Goal: Task Accomplishment & Management: Manage account settings

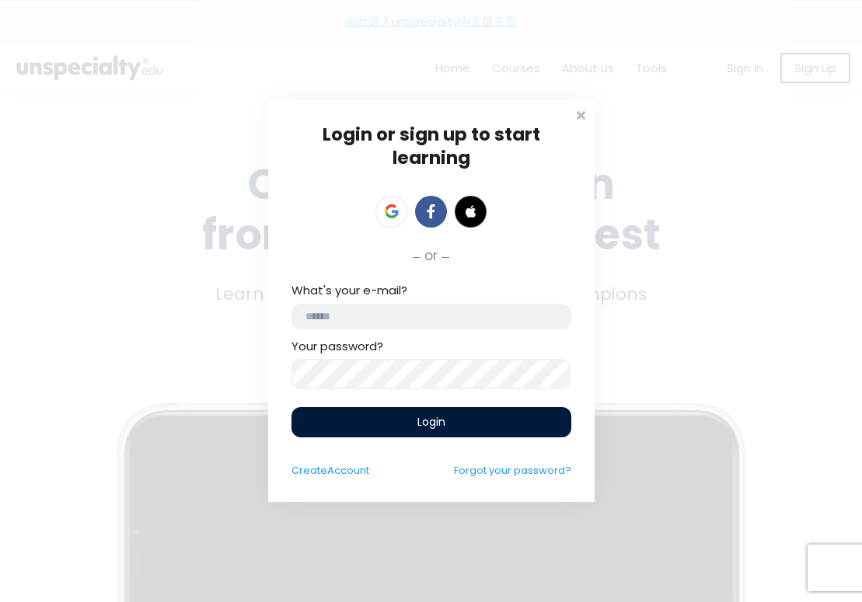
type input "**********"
click at [393, 428] on div "Login" at bounding box center [431, 422] width 280 height 30
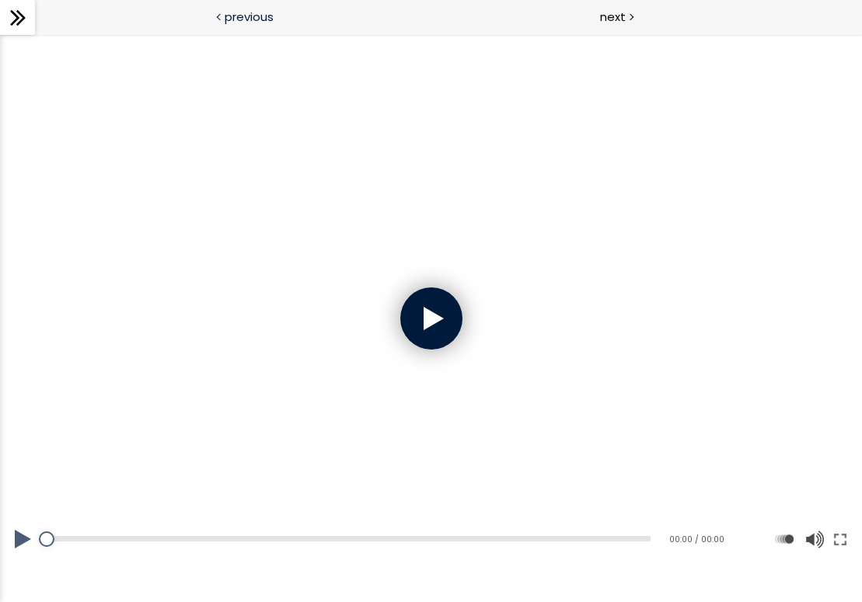
click at [215, 19] on div "previous" at bounding box center [215, 17] width 431 height 35
click at [216, 19] on div "previous" at bounding box center [215, 17] width 431 height 35
click at [241, 17] on span "previous" at bounding box center [249, 17] width 49 height 18
click at [619, 21] on span "next" at bounding box center [613, 17] width 26 height 18
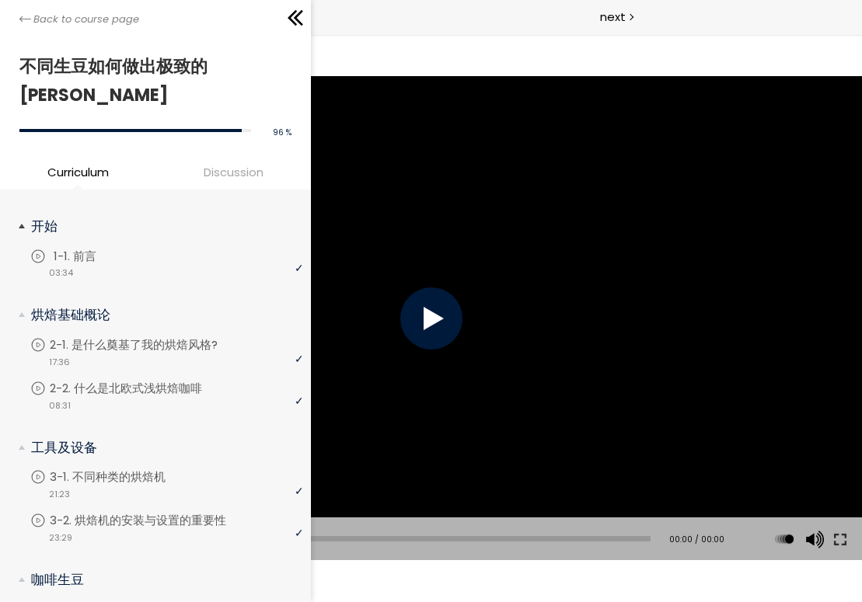
click at [130, 248] on link "1-1. 前言" at bounding box center [166, 256] width 273 height 17
click at [97, 469] on p "3-1. 不同种类的烘焙机" at bounding box center [127, 477] width 147 height 17
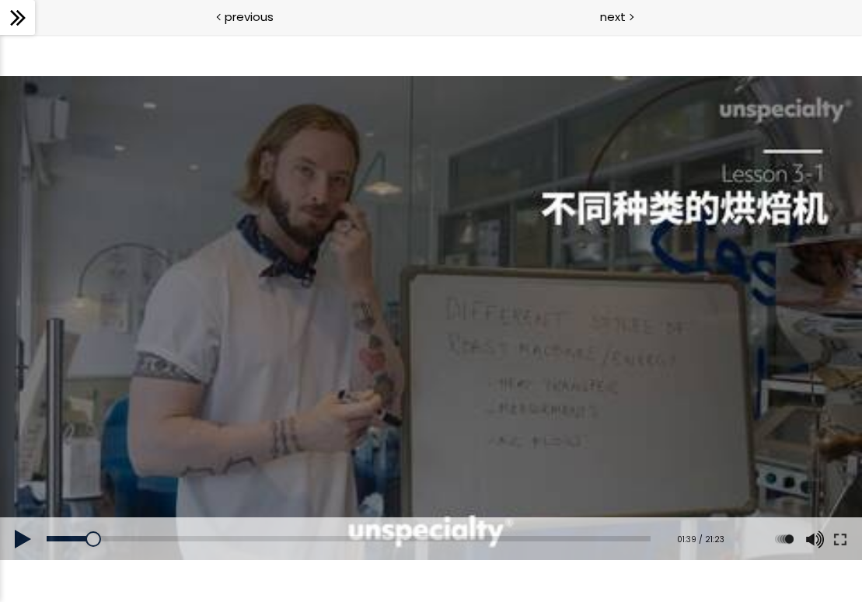
click at [8, 532] on button at bounding box center [23, 540] width 47 height 44
